Goal: Find specific page/section: Find specific page/section

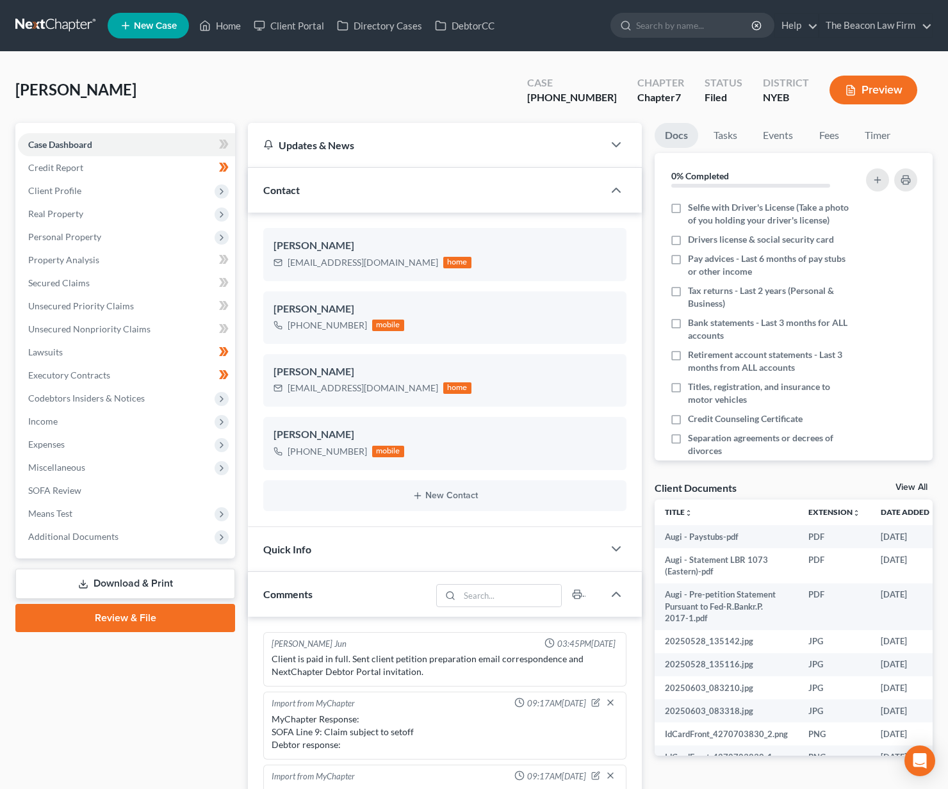
scroll to position [287, 0]
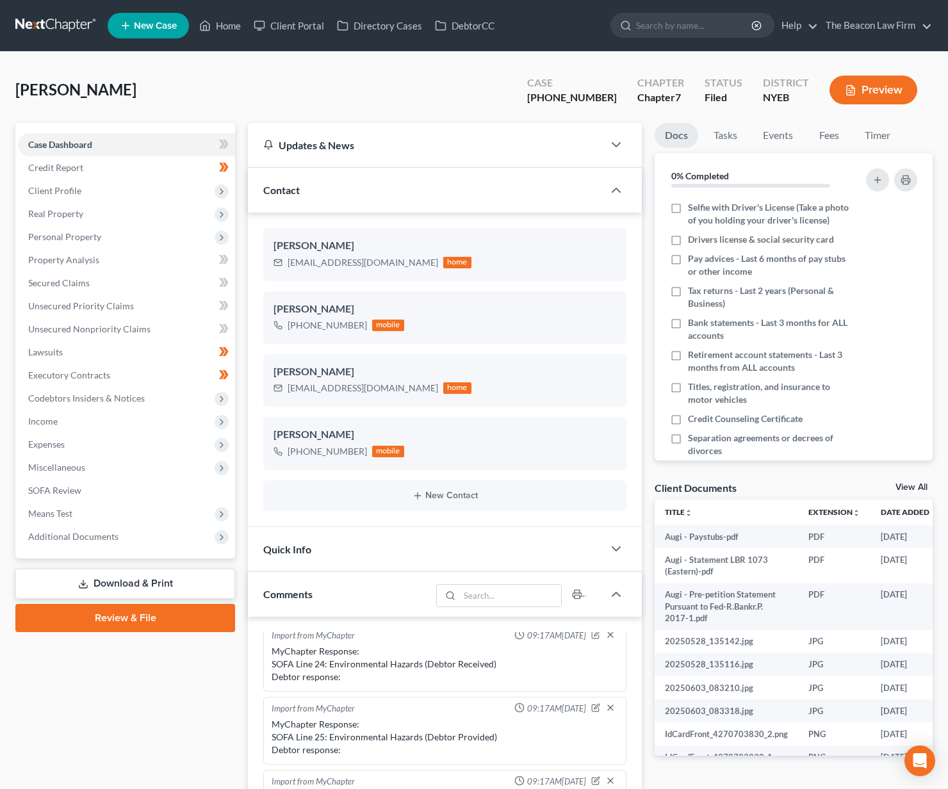
click at [35, 36] on link at bounding box center [56, 25] width 82 height 23
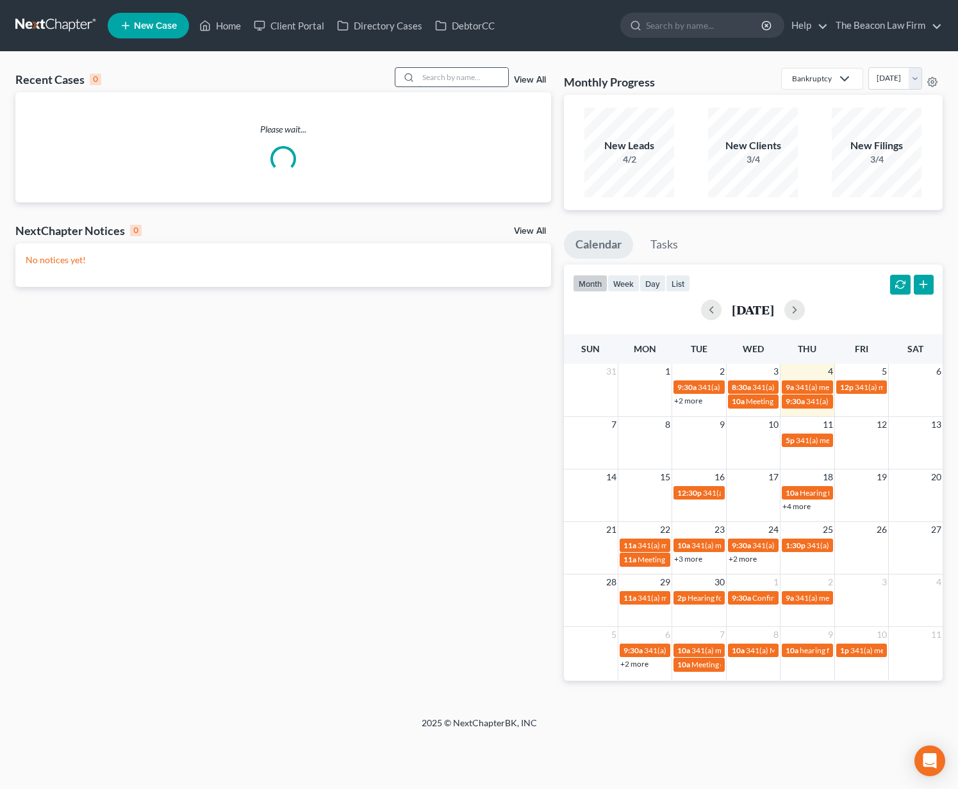
click at [452, 79] on input "search" at bounding box center [463, 77] width 90 height 19
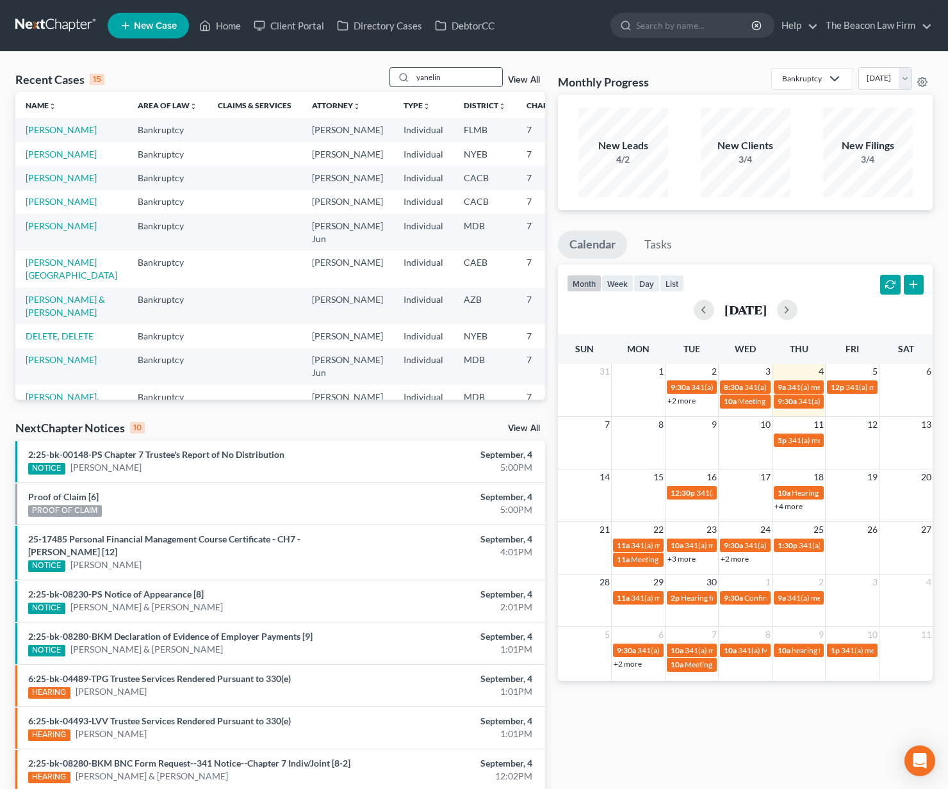
type input "yanelin"
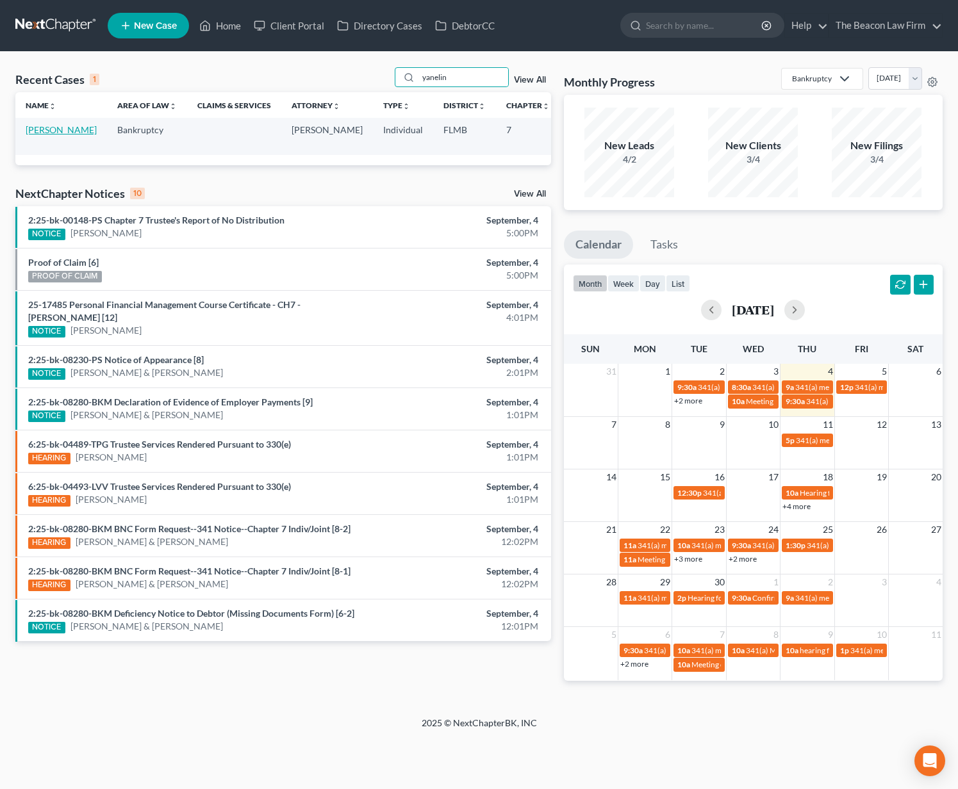
click at [45, 135] on link "Ramos, Yanelin" at bounding box center [61, 129] width 71 height 11
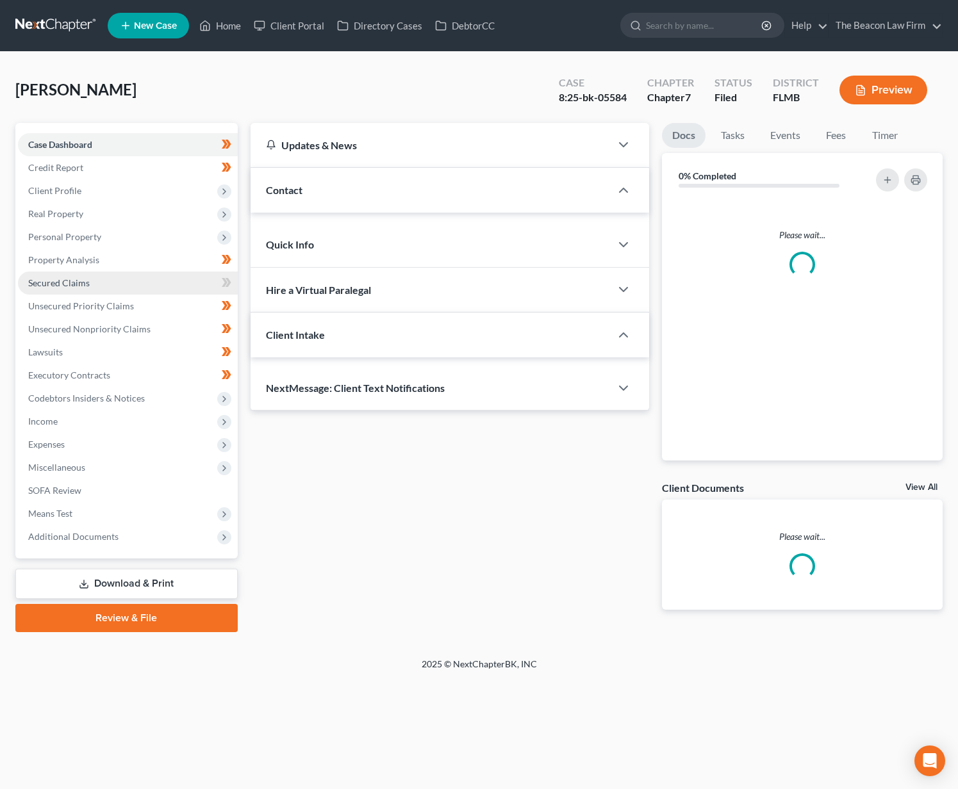
drag, startPoint x: 83, startPoint y: 162, endPoint x: 132, endPoint y: 287, distance: 134.1
click at [137, 289] on ul "Case Dashboard Payments Invoices Payments Payments Credit Report Client Profile" at bounding box center [128, 340] width 220 height 415
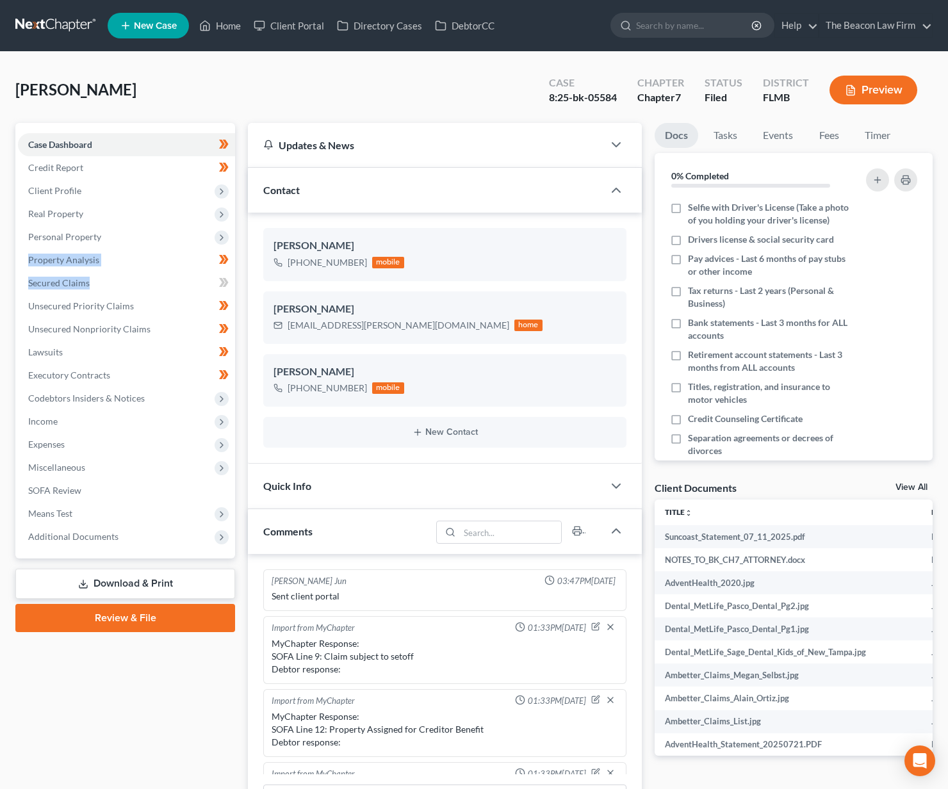
scroll to position [320, 0]
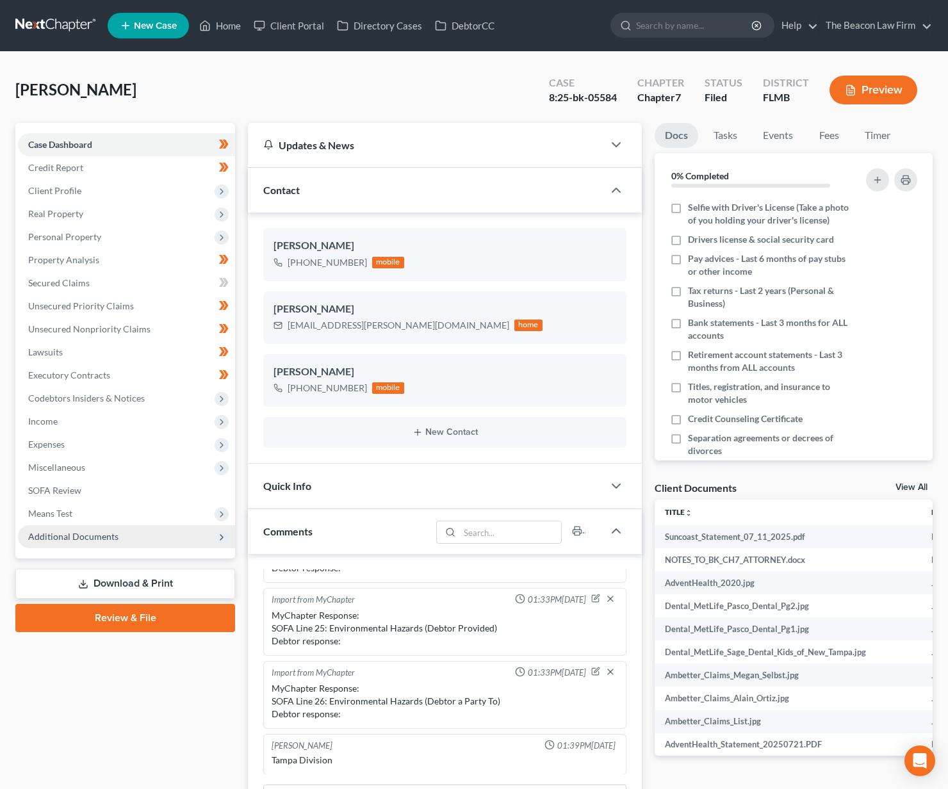
click at [121, 548] on span "Additional Documents" at bounding box center [126, 536] width 217 height 23
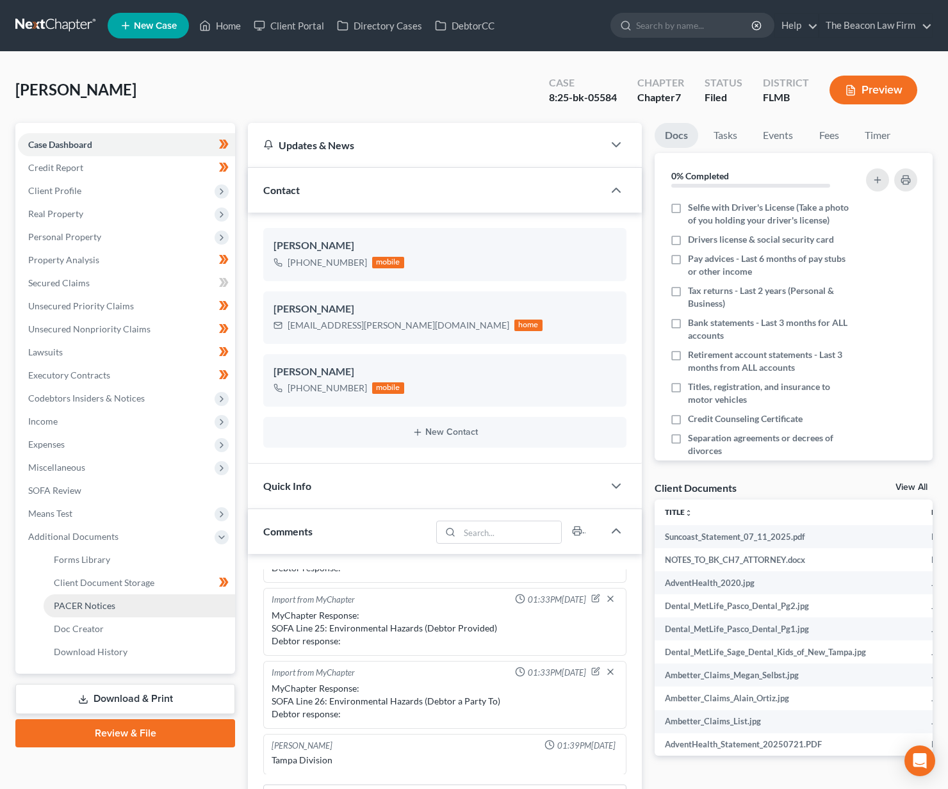
click at [110, 609] on span "PACER Notices" at bounding box center [85, 605] width 62 height 11
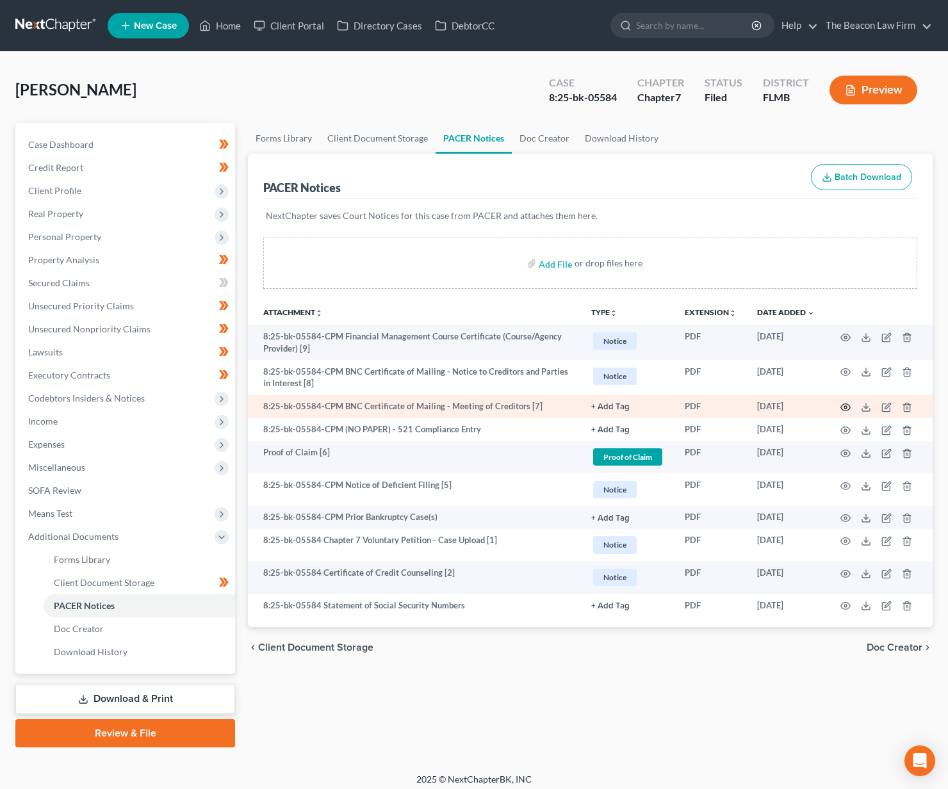
click at [842, 406] on icon "button" at bounding box center [846, 407] width 10 height 10
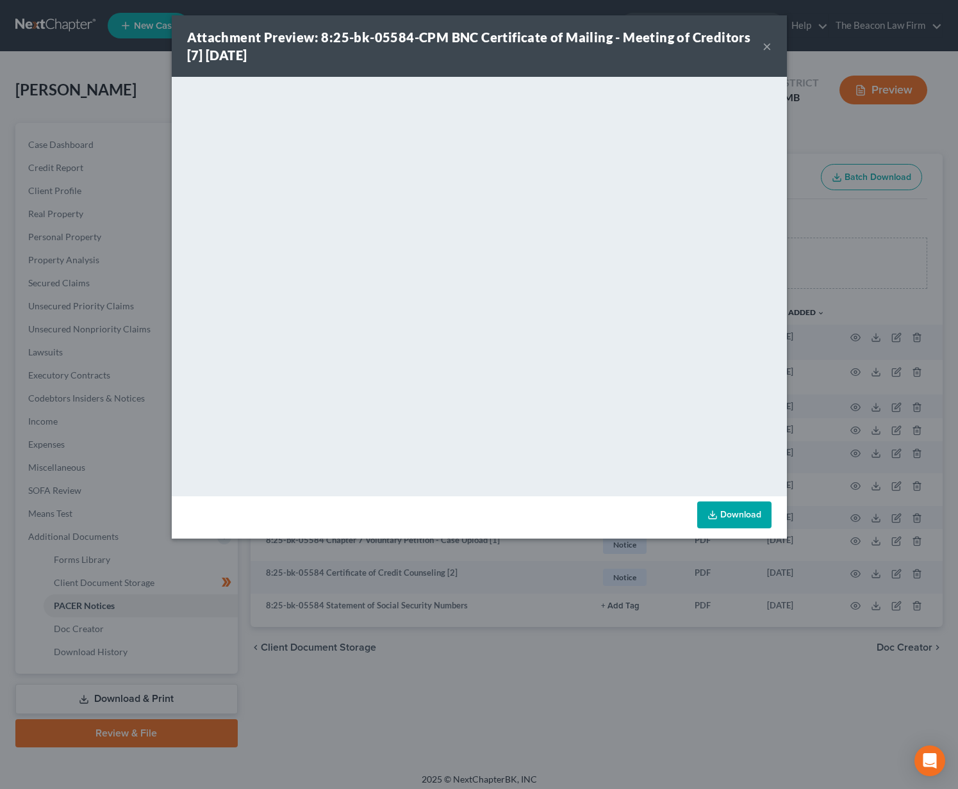
click at [764, 47] on button "×" at bounding box center [766, 45] width 9 height 15
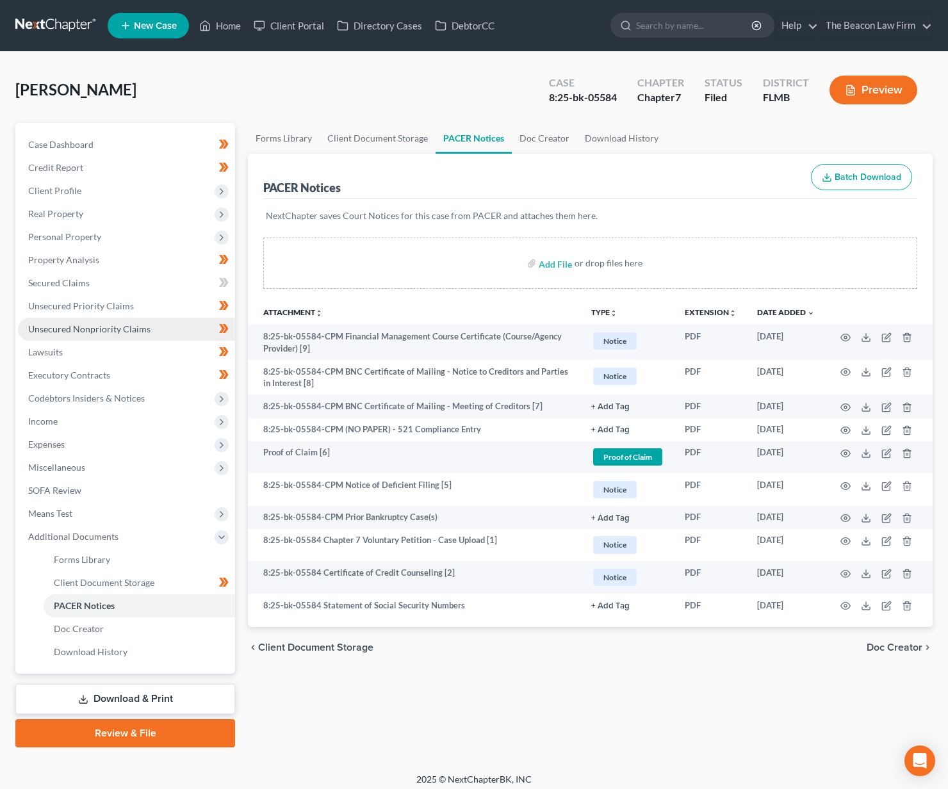
click at [90, 325] on span "Unsecured Nonpriority Claims" at bounding box center [89, 329] width 122 height 11
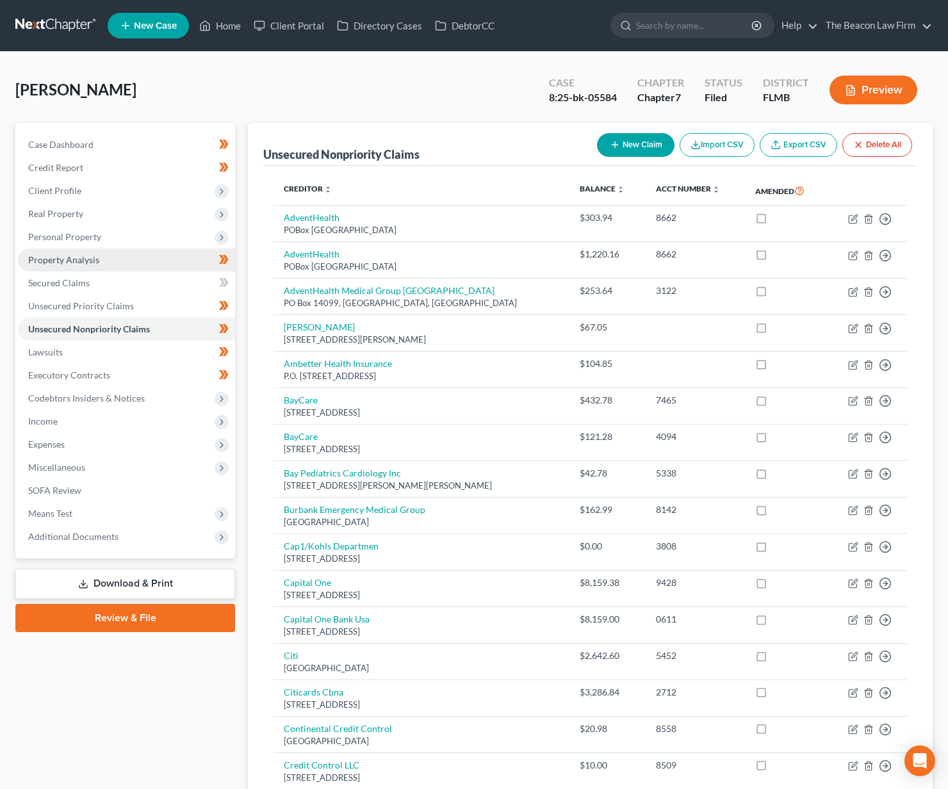
click at [118, 261] on link "Property Analysis" at bounding box center [126, 260] width 217 height 23
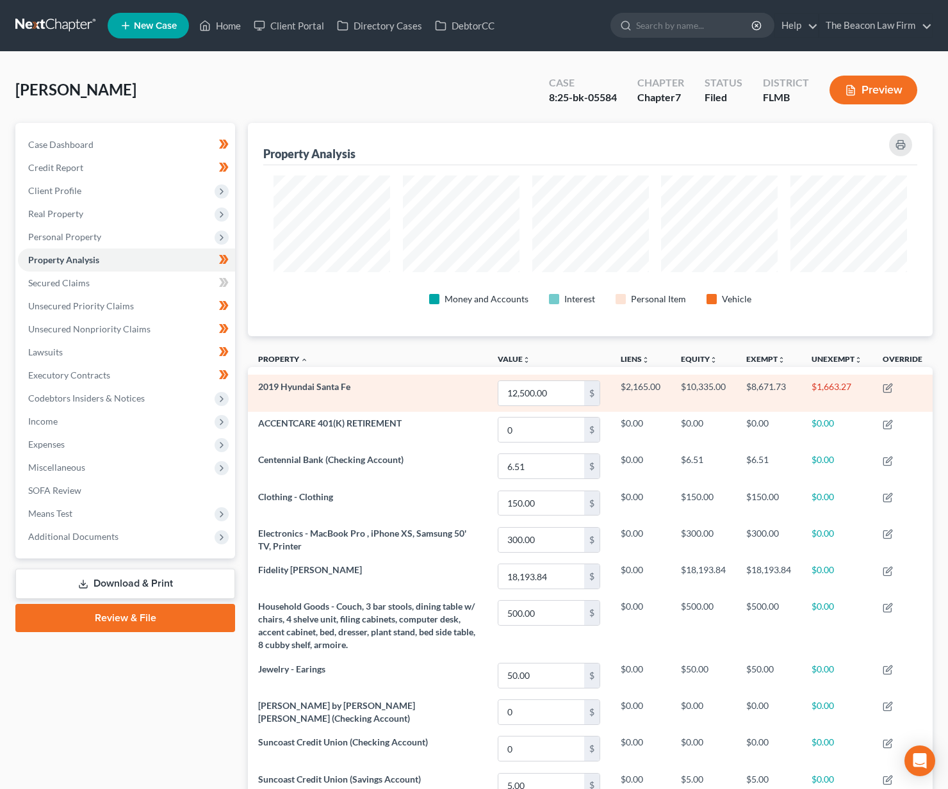
scroll to position [213, 0]
